Goal: Information Seeking & Learning: Learn about a topic

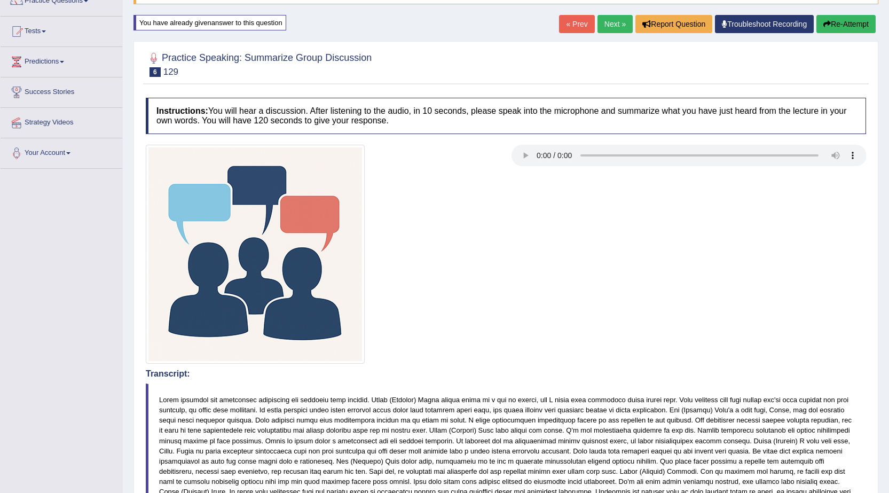
scroll to position [14, 0]
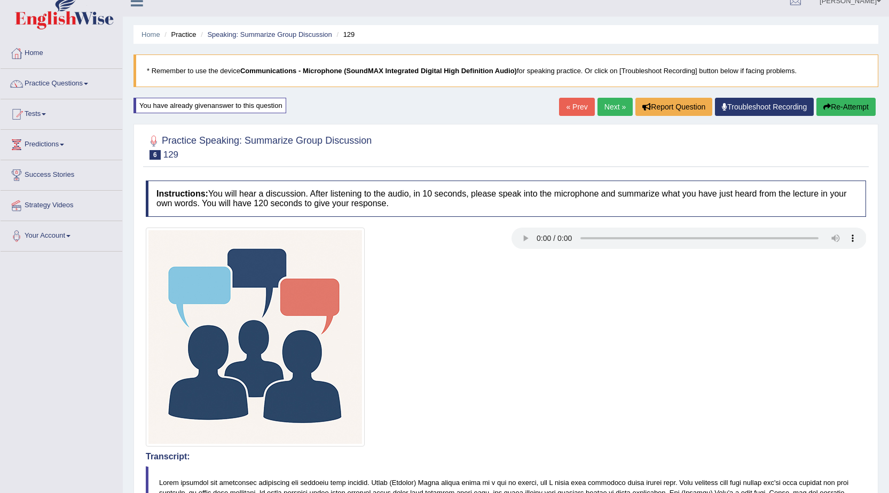
click at [606, 100] on link "Next »" at bounding box center [614, 107] width 35 height 18
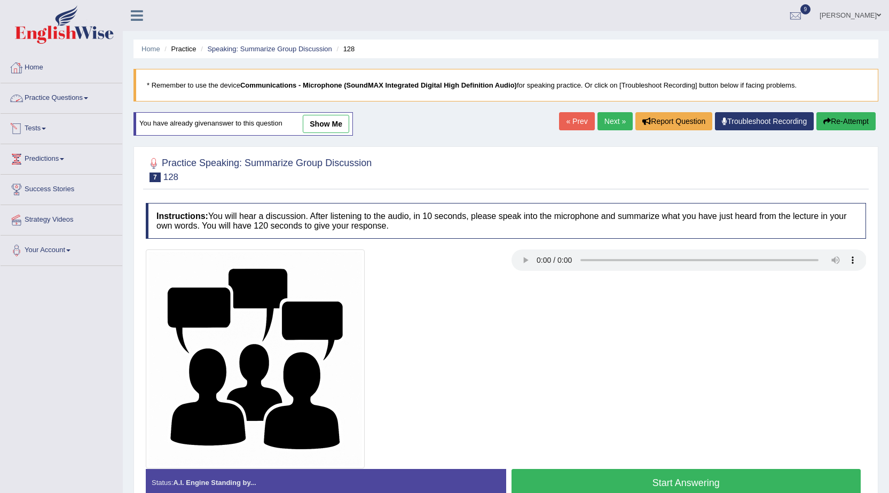
click at [59, 96] on link "Practice Questions" at bounding box center [62, 96] width 122 height 27
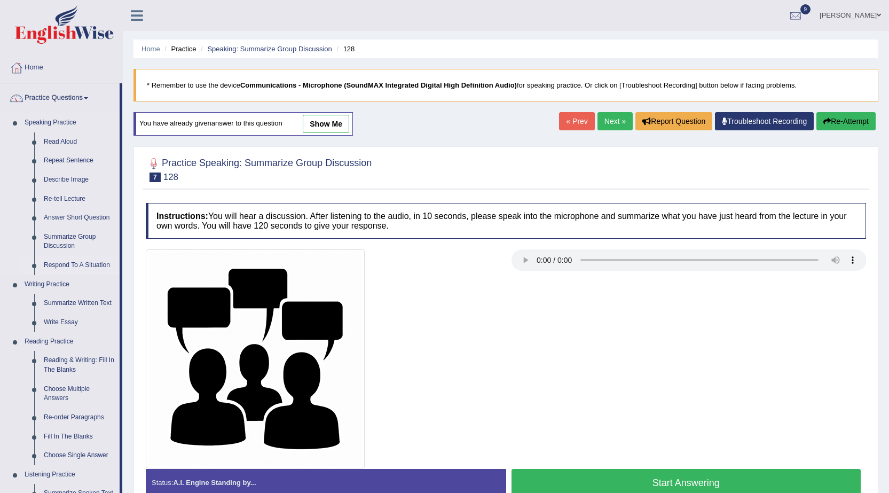
click at [63, 261] on link "Respond To A Situation" at bounding box center [79, 265] width 81 height 19
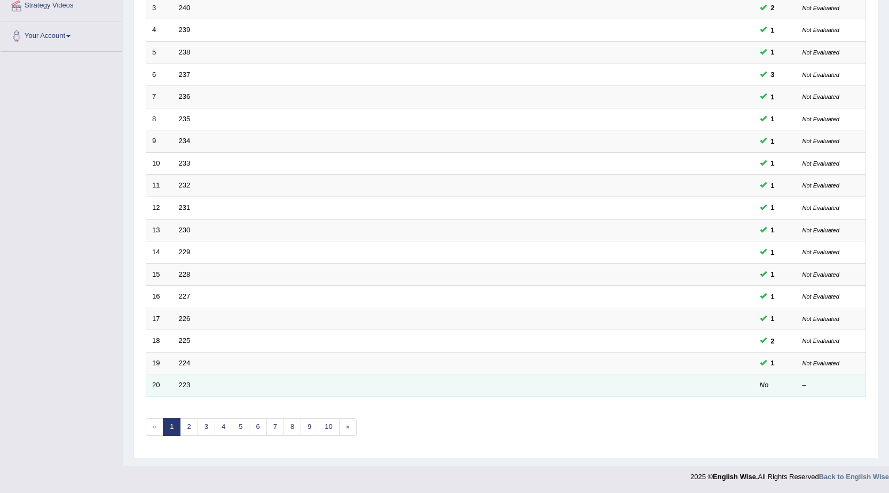
click at [714, 385] on td at bounding box center [714, 385] width 80 height 22
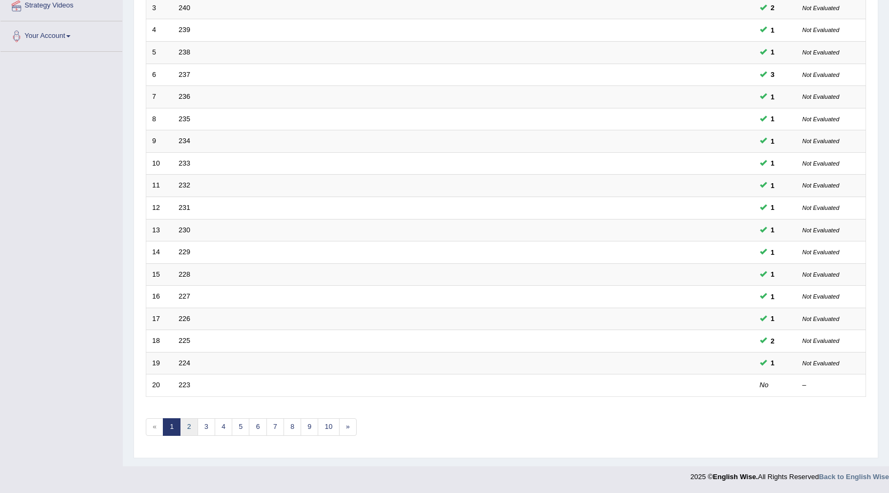
click at [190, 431] on link "2" at bounding box center [189, 427] width 18 height 18
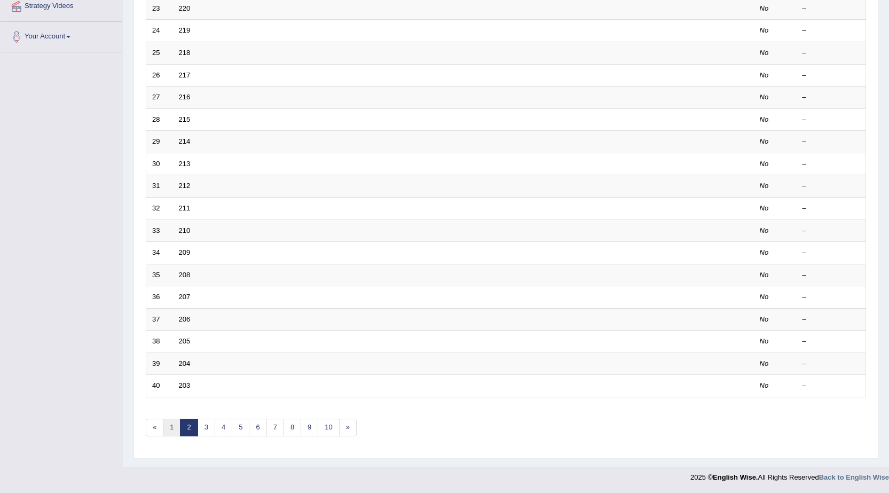
click at [172, 428] on link "1" at bounding box center [172, 428] width 18 height 18
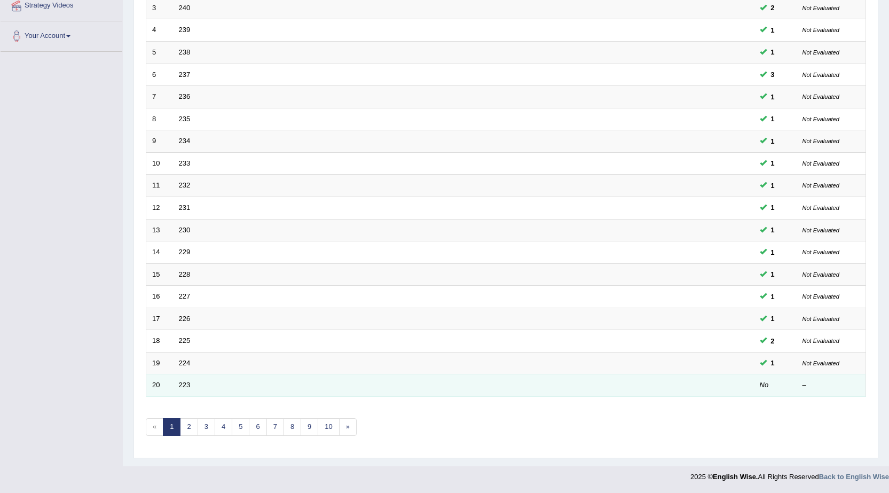
click at [743, 381] on td at bounding box center [714, 385] width 80 height 22
click at [178, 381] on td "223" at bounding box center [423, 385] width 501 height 22
click at [183, 387] on link "223" at bounding box center [185, 385] width 12 height 8
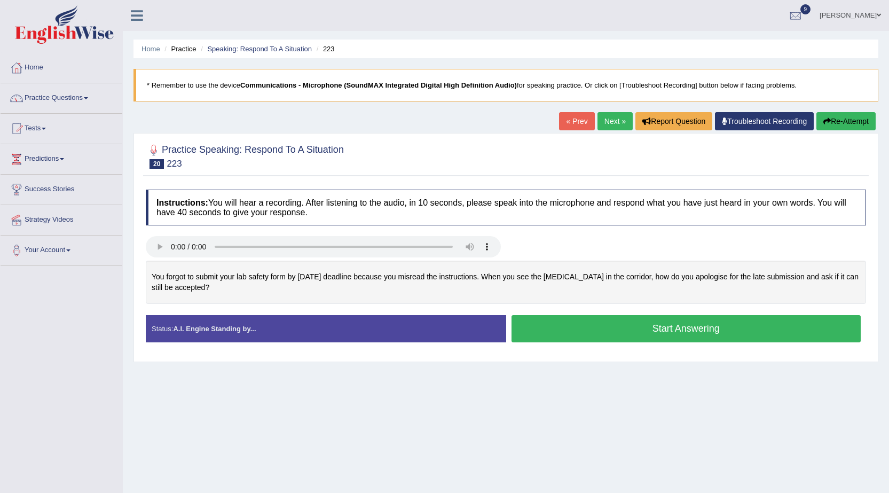
click at [715, 326] on button "Start Answering" at bounding box center [686, 328] width 350 height 27
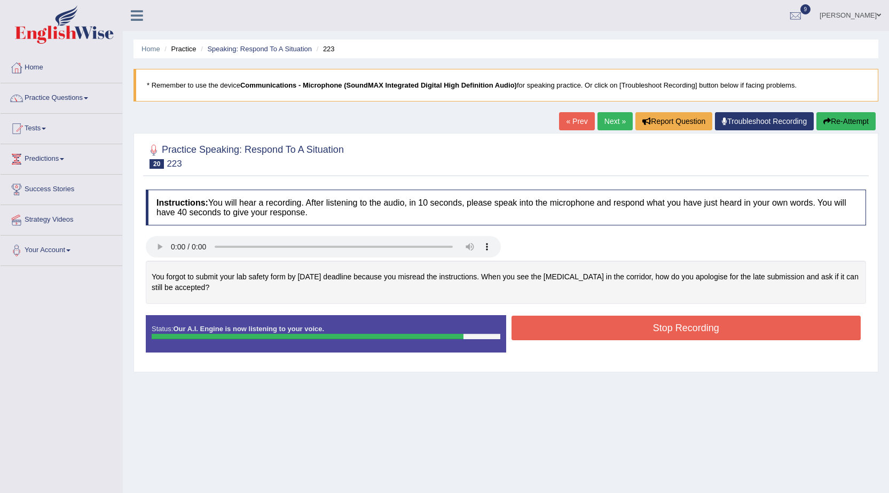
click at [564, 324] on button "Stop Recording" at bounding box center [686, 328] width 350 height 25
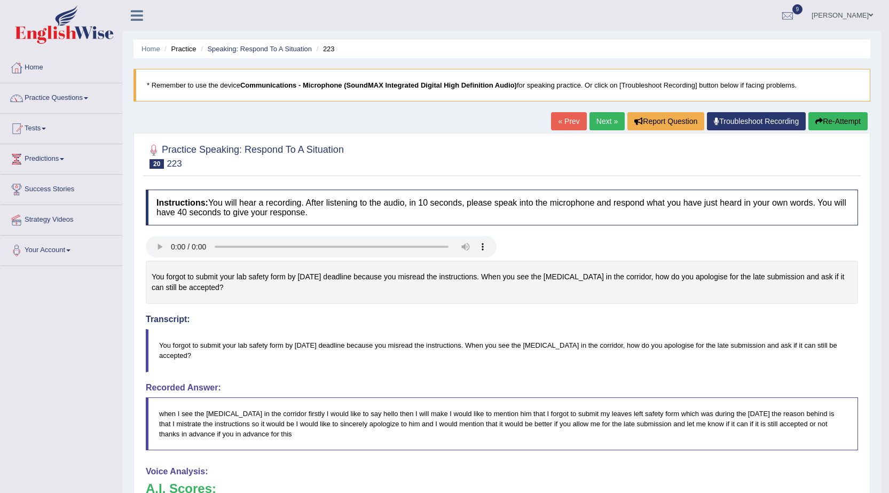
click at [839, 117] on button "Re-Attempt" at bounding box center [837, 121] width 59 height 18
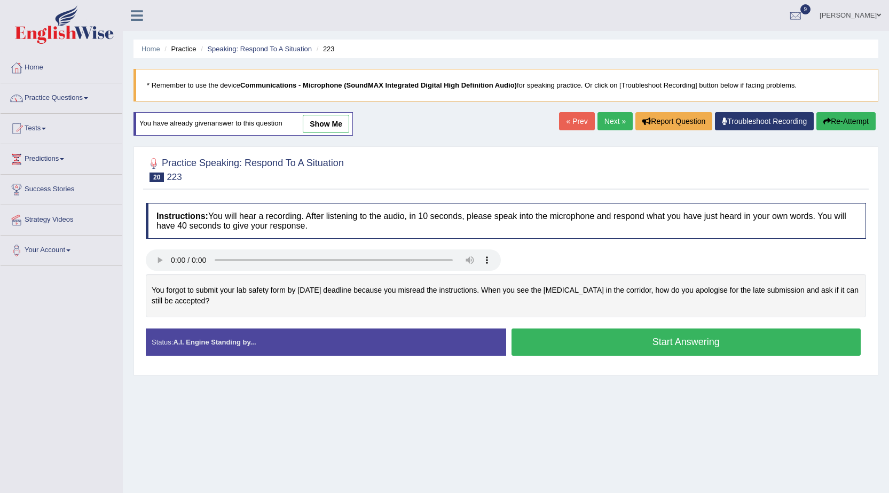
click at [632, 341] on button "Start Answering" at bounding box center [686, 341] width 350 height 27
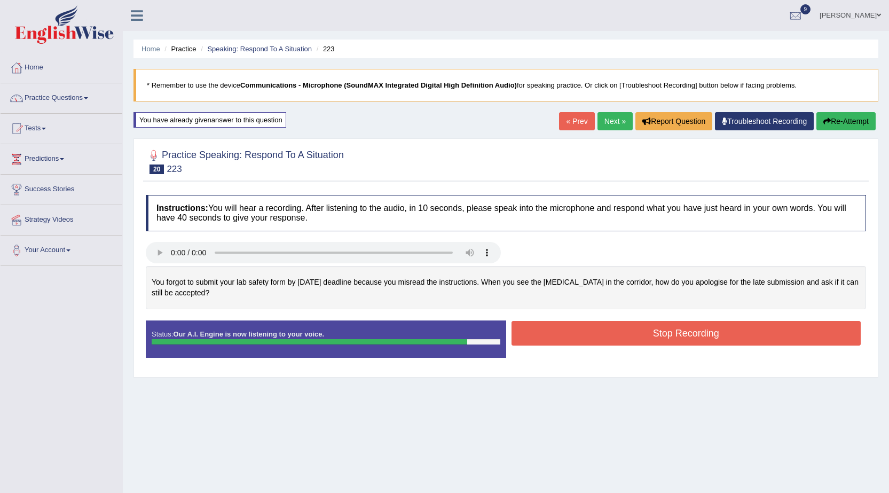
click at [649, 331] on button "Stop Recording" at bounding box center [686, 333] width 350 height 25
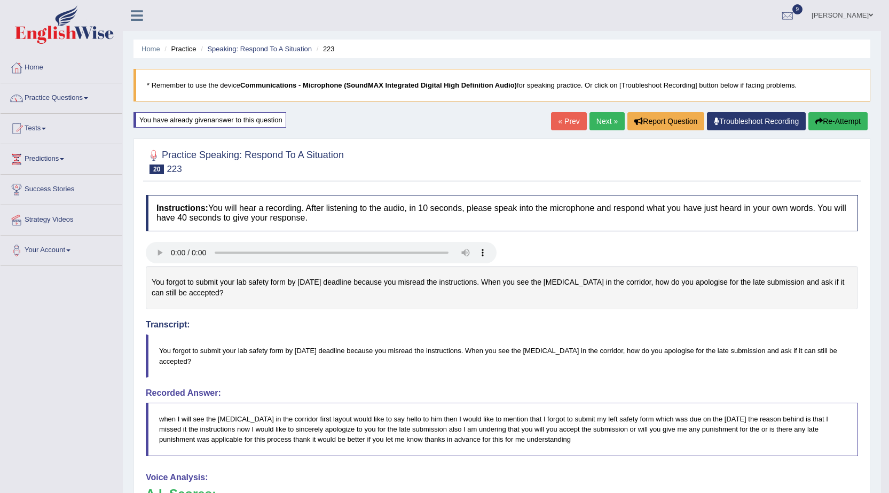
click at [602, 120] on link "Next »" at bounding box center [606, 121] width 35 height 18
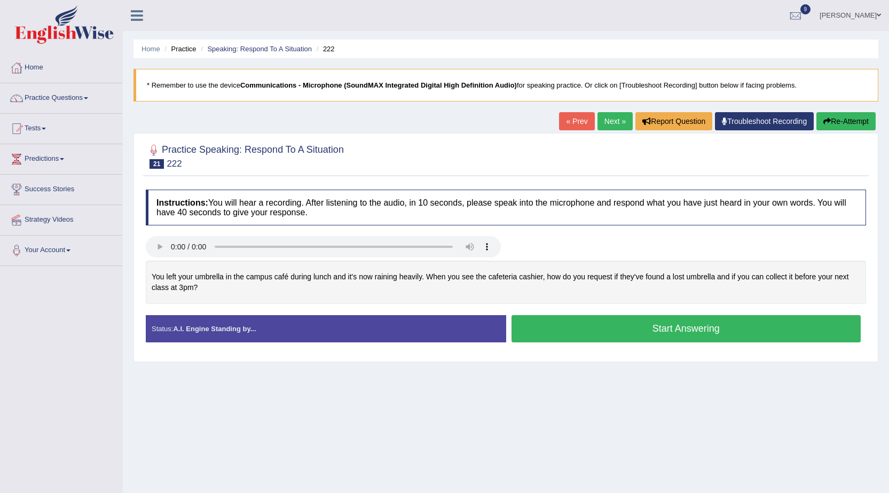
click at [673, 331] on button "Start Answering" at bounding box center [686, 328] width 350 height 27
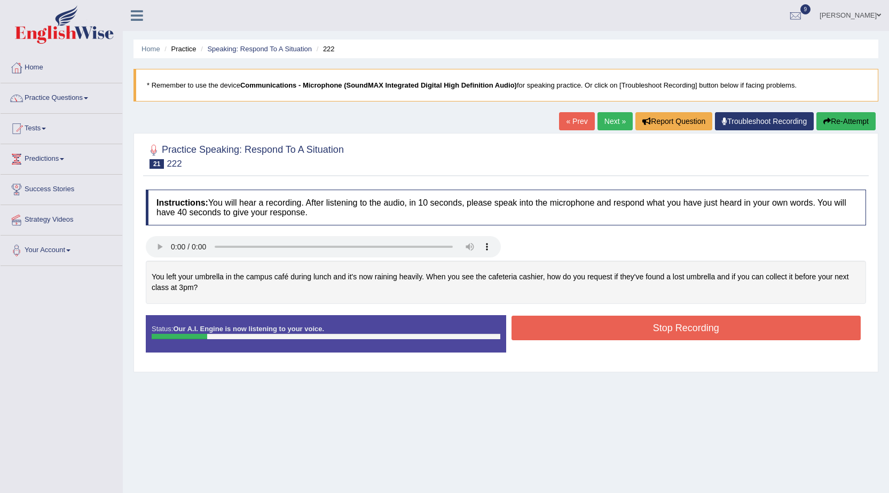
click at [840, 123] on button "Re-Attempt" at bounding box center [845, 121] width 59 height 18
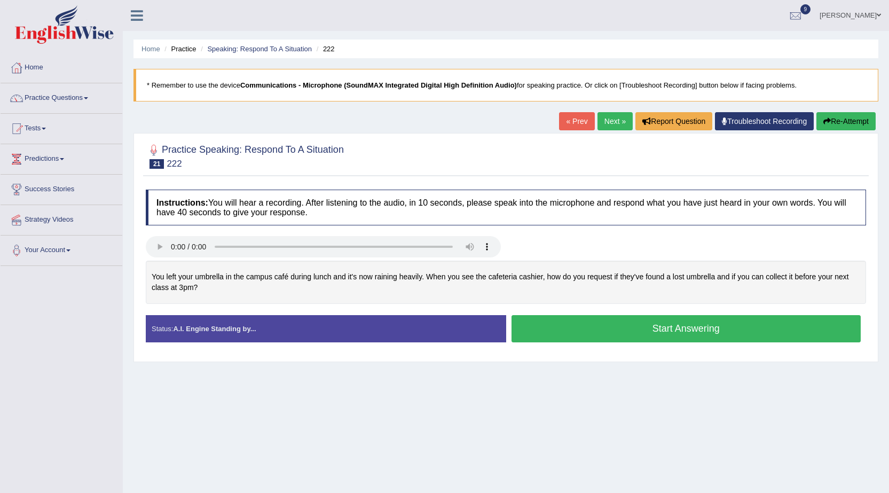
click at [670, 328] on button "Start Answering" at bounding box center [686, 328] width 350 height 27
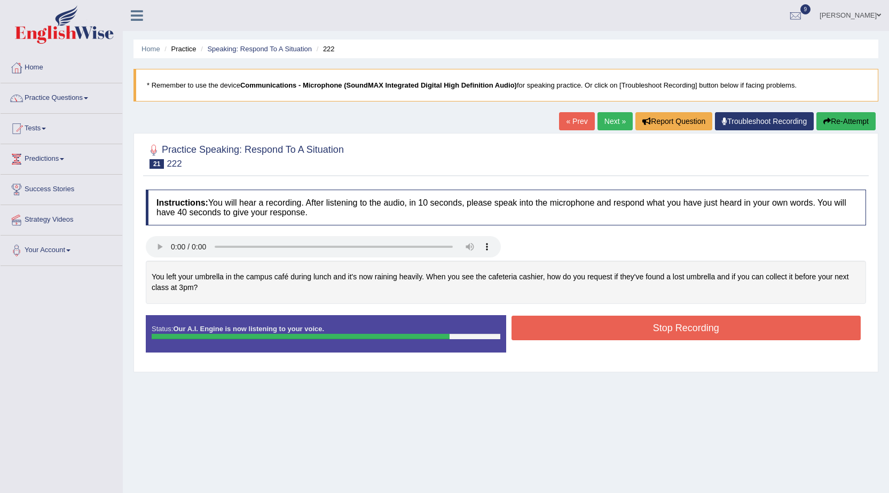
click at [668, 328] on button "Stop Recording" at bounding box center [686, 328] width 350 height 25
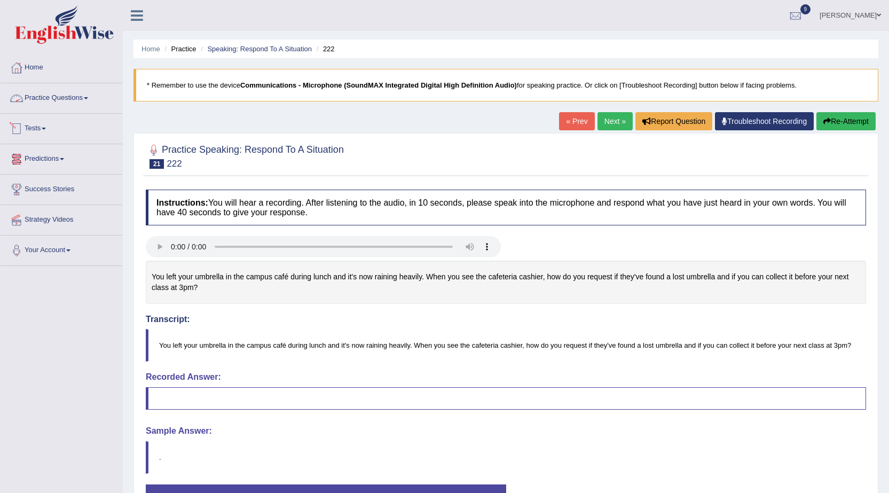
click at [35, 98] on link "Practice Questions" at bounding box center [62, 96] width 122 height 27
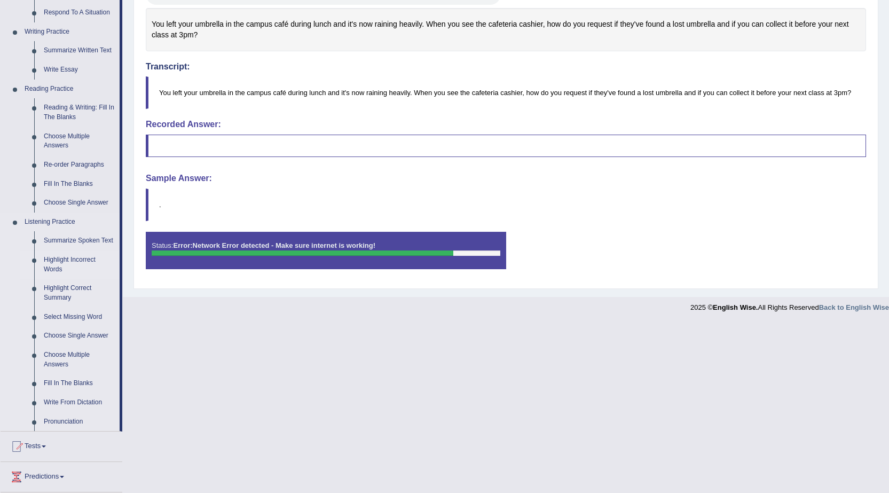
scroll to position [320, 0]
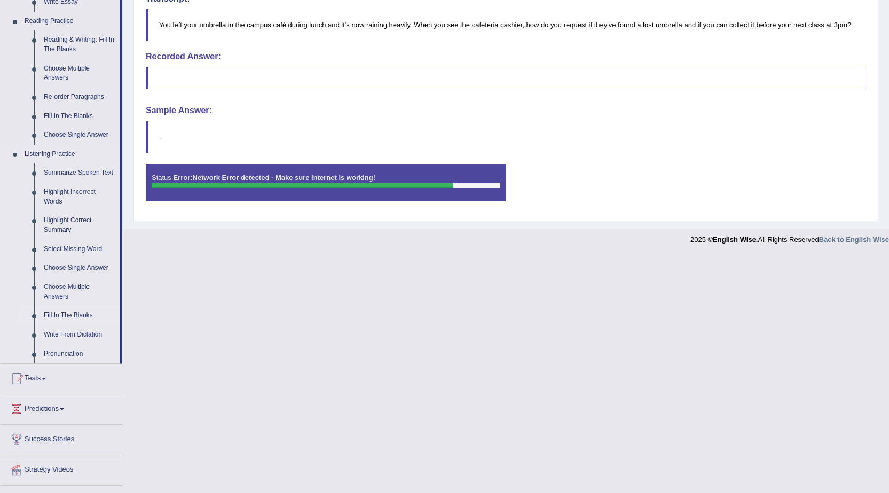
click at [73, 316] on link "Fill In The Blanks" at bounding box center [79, 315] width 81 height 19
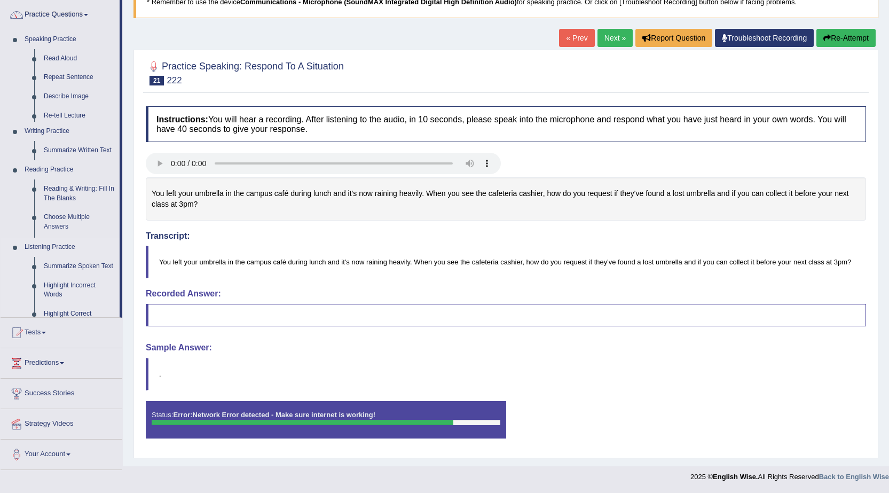
scroll to position [83, 0]
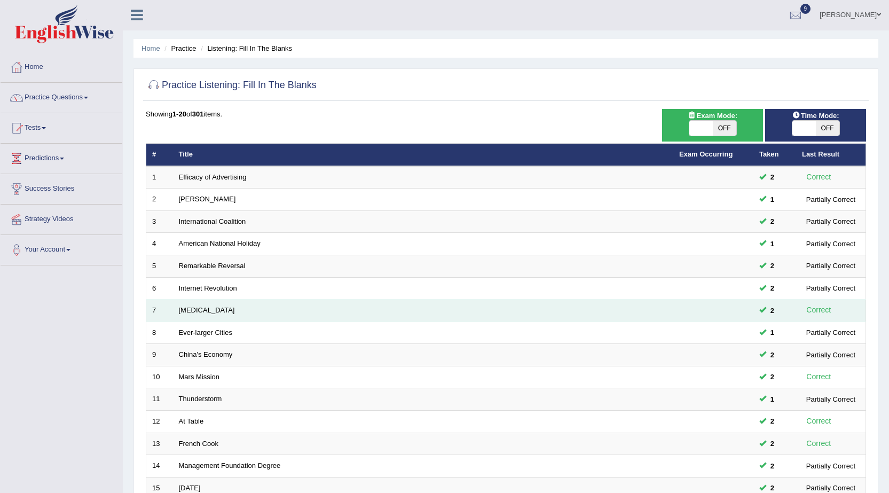
scroll to position [214, 0]
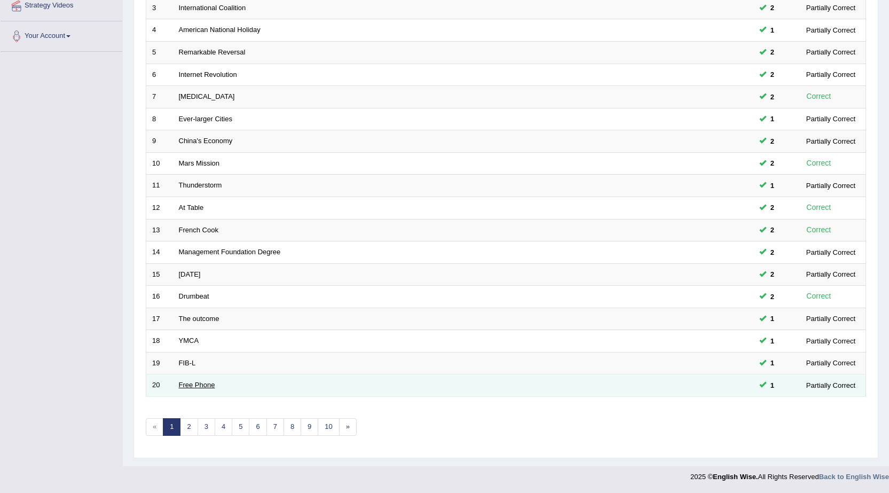
click at [212, 387] on link "Free Phone" at bounding box center [197, 385] width 36 height 8
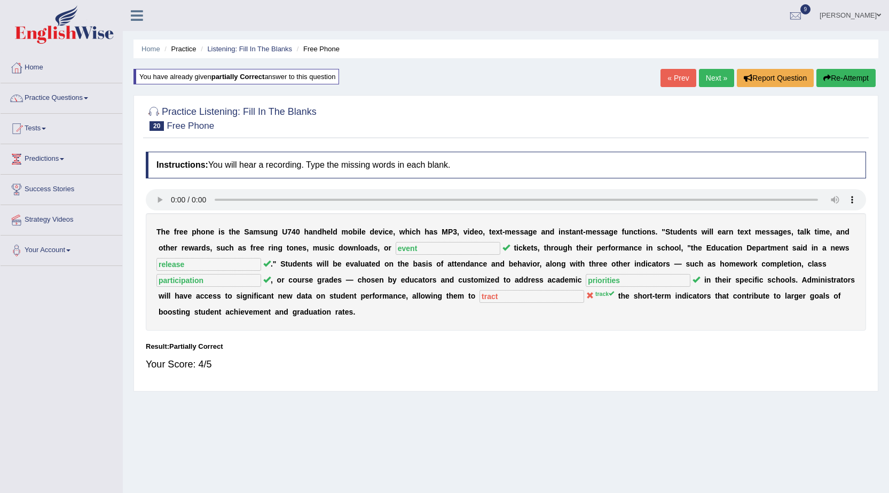
click at [872, 13] on link "Shila Das" at bounding box center [849, 14] width 77 height 28
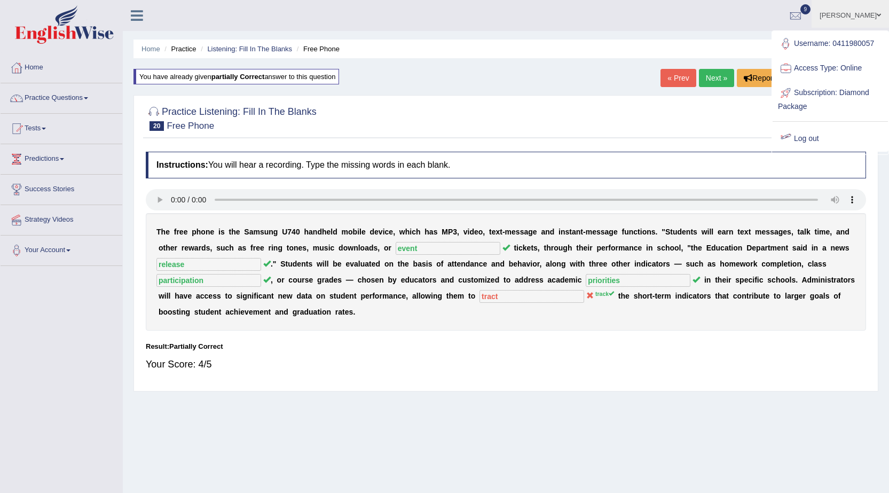
click at [806, 139] on link "Log out" at bounding box center [829, 139] width 115 height 25
